Goal: Task Accomplishment & Management: Use online tool/utility

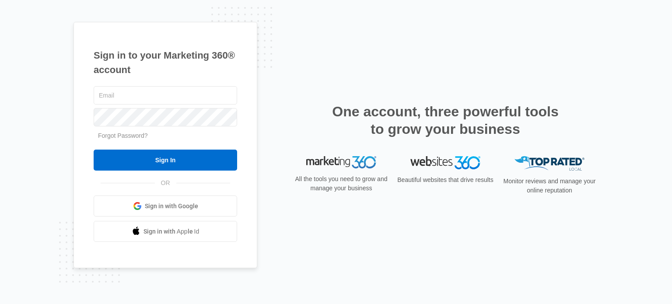
type input "[EMAIL_ADDRESS][DOMAIN_NAME]"
click at [177, 146] on form "tkelly@tecgroup.biz Forgot Password? Sign In" at bounding box center [165, 127] width 143 height 87
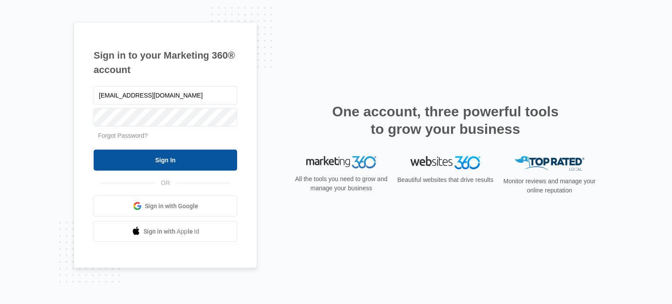
click at [177, 156] on input "Sign In" at bounding box center [165, 160] width 143 height 21
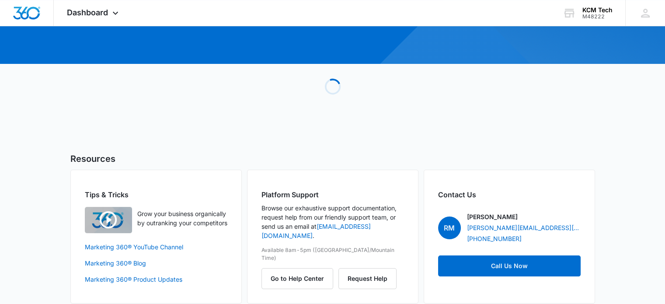
scroll to position [103, 0]
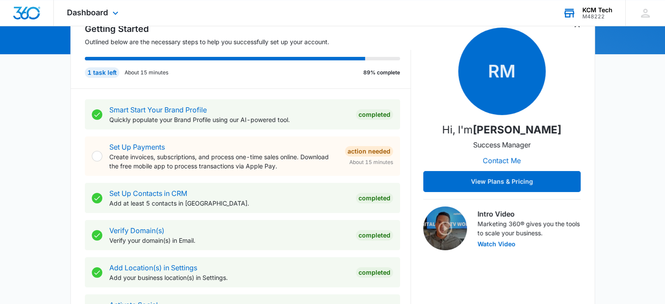
click at [588, 12] on div "KCM Tech" at bounding box center [597, 10] width 30 height 7
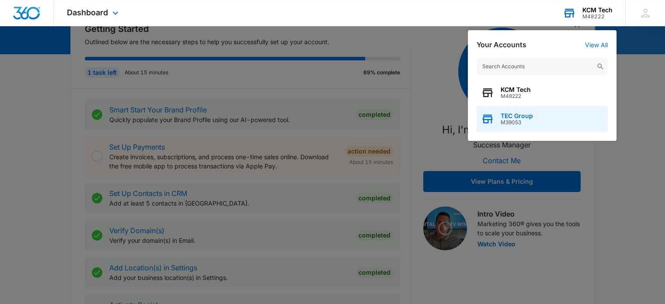
click at [524, 115] on span "TEC Group" at bounding box center [517, 115] width 32 height 7
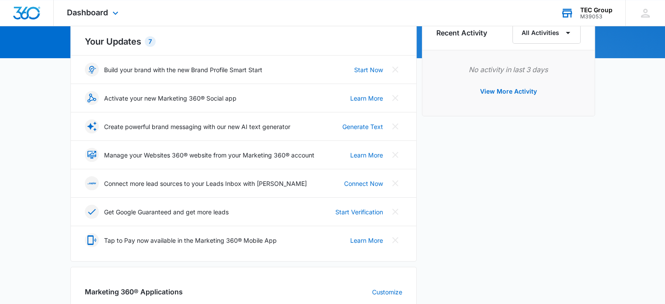
scroll to position [175, 0]
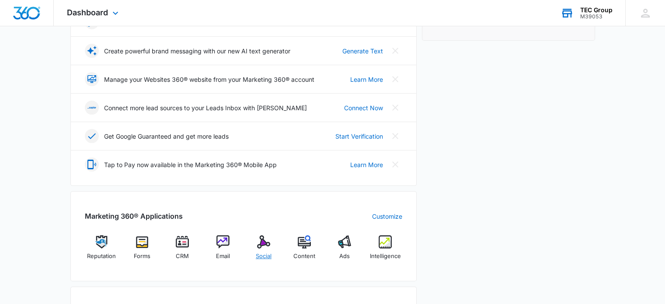
click at [275, 236] on div "Social" at bounding box center [264, 250] width 34 height 31
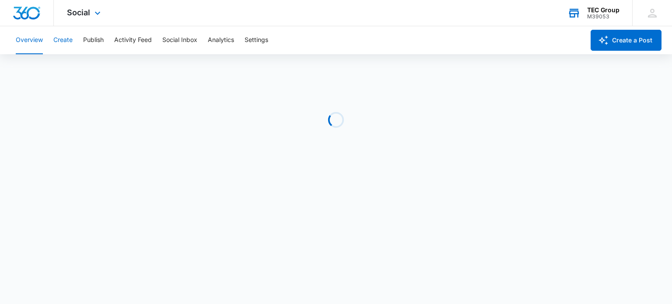
click at [54, 38] on button "Create" at bounding box center [62, 40] width 19 height 28
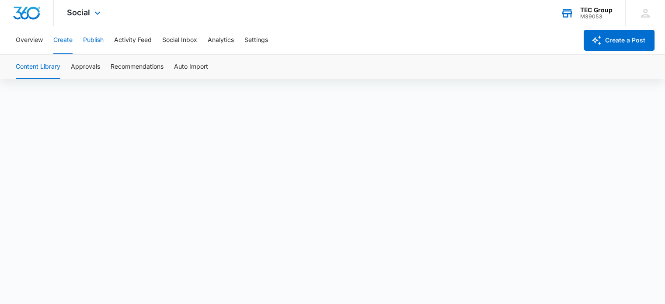
click at [84, 40] on button "Publish" at bounding box center [93, 40] width 21 height 28
click at [61, 36] on button "Create" at bounding box center [62, 40] width 19 height 28
click at [596, 14] on div "M39053" at bounding box center [596, 17] width 32 height 6
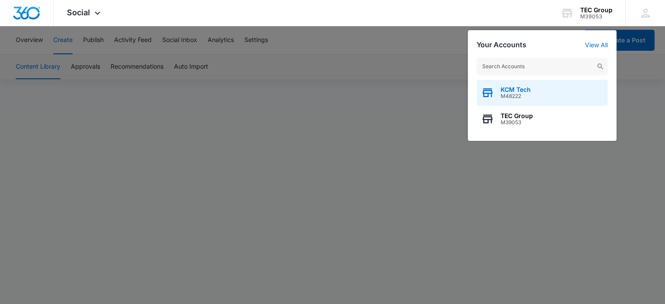
click at [552, 85] on div "KCM Tech M48222" at bounding box center [542, 93] width 131 height 26
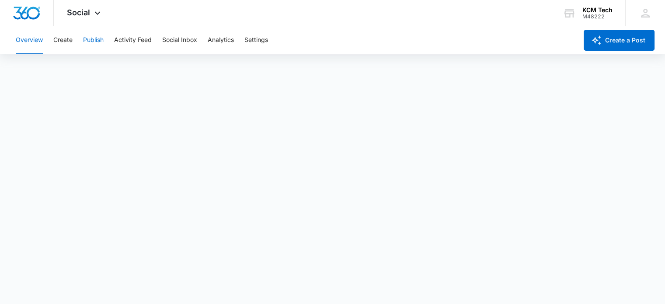
click at [102, 40] on button "Publish" at bounding box center [93, 40] width 21 height 28
click at [70, 35] on button "Create" at bounding box center [62, 40] width 19 height 28
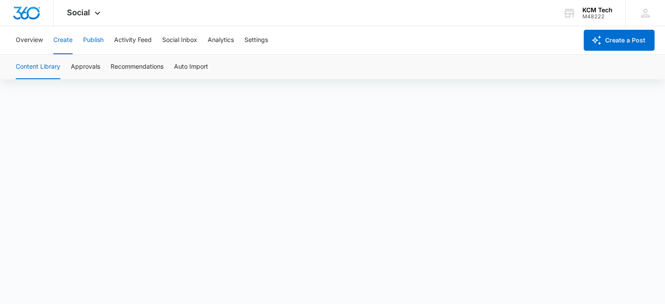
click at [92, 35] on button "Publish" at bounding box center [93, 40] width 21 height 28
click at [63, 39] on button "Create" at bounding box center [62, 40] width 19 height 28
click at [593, 19] on div "M48222" at bounding box center [597, 17] width 30 height 6
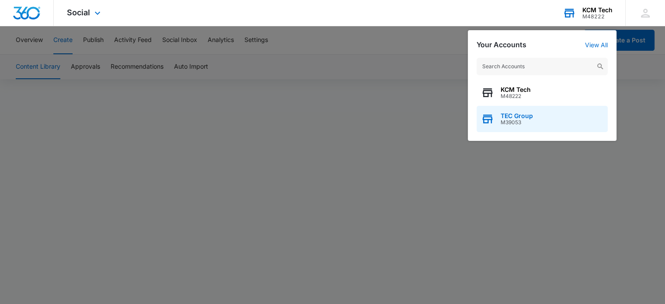
click at [535, 111] on div "TEC Group M39053" at bounding box center [542, 119] width 131 height 26
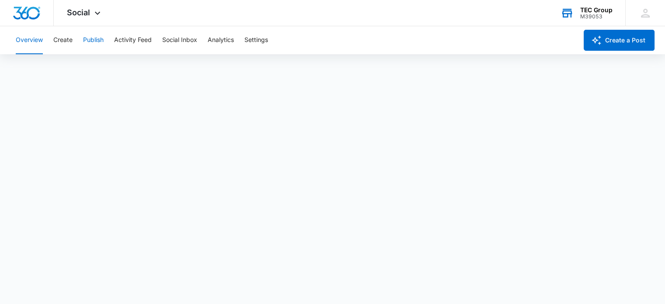
click at [101, 45] on button "Publish" at bounding box center [93, 40] width 21 height 28
click at [59, 42] on button "Create" at bounding box center [62, 40] width 19 height 28
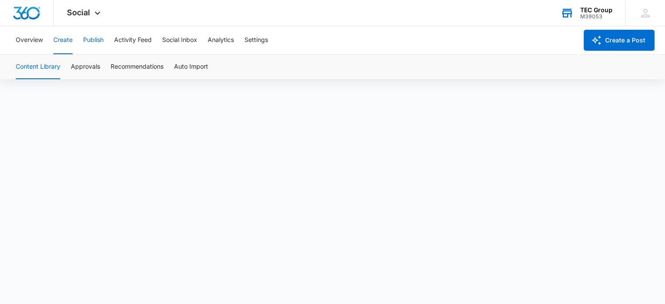
click at [87, 40] on button "Publish" at bounding box center [93, 40] width 21 height 28
click at [55, 43] on button "Create" at bounding box center [62, 40] width 19 height 28
click at [85, 42] on button "Publish" at bounding box center [93, 40] width 21 height 28
